Goal: Information Seeking & Learning: Learn about a topic

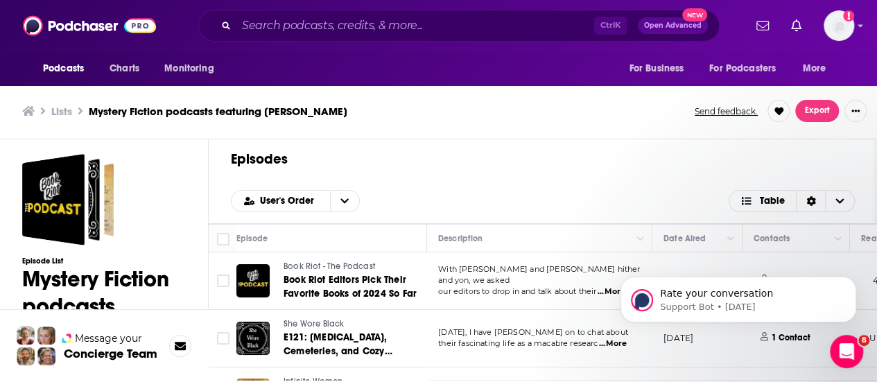
scroll to position [498, 0]
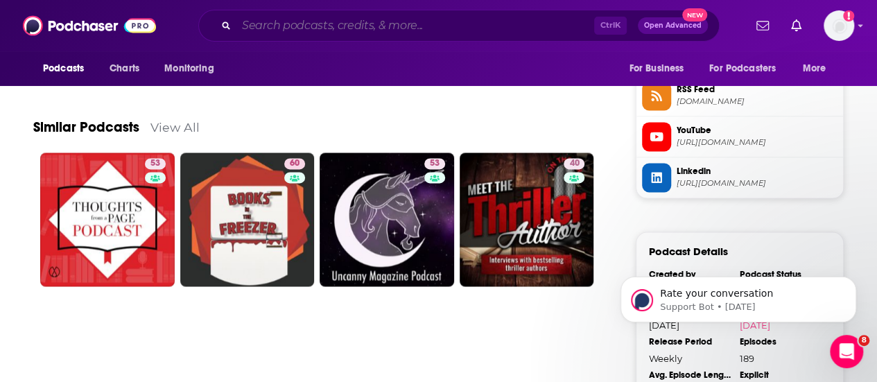
click at [372, 27] on input "Search podcasts, credits, & more..." at bounding box center [415, 26] width 358 height 22
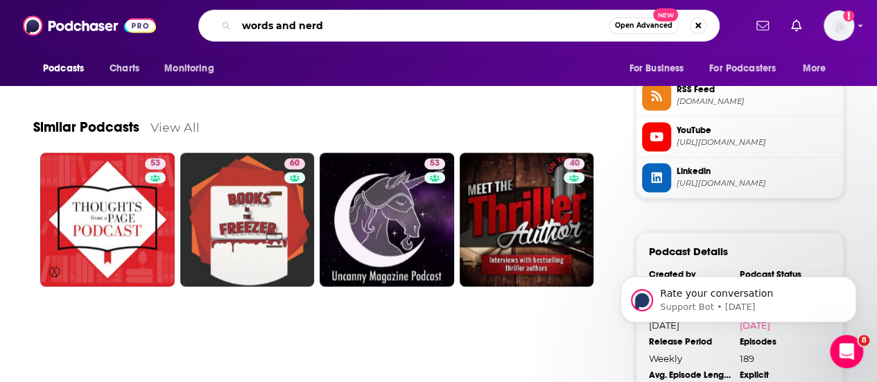
type input "words and nerds"
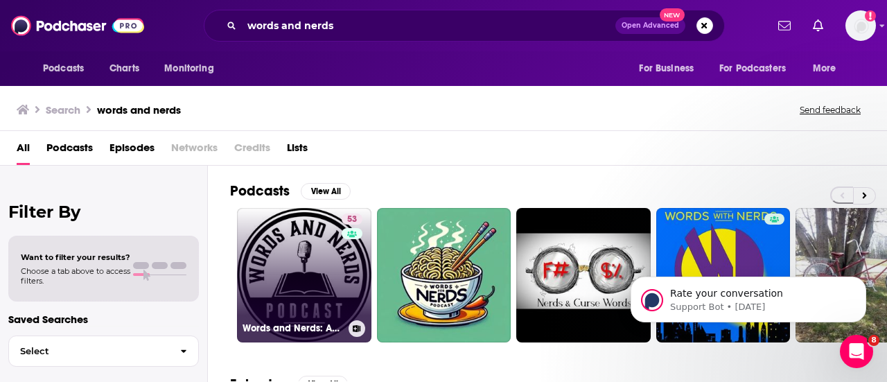
click at [316, 262] on link "53 Words and Nerds: Authors, books and literature." at bounding box center [304, 275] width 134 height 134
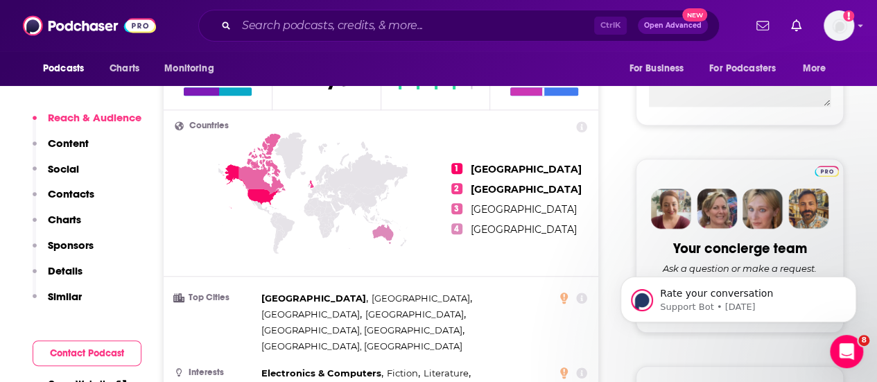
scroll to position [347, 0]
